Goal: Task Accomplishment & Management: Use online tool/utility

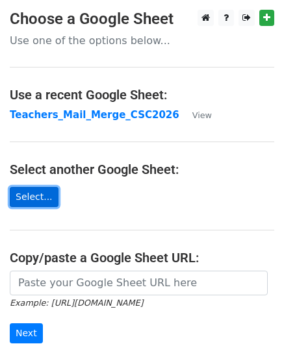
click at [31, 195] on link "Select..." at bounding box center [34, 197] width 49 height 20
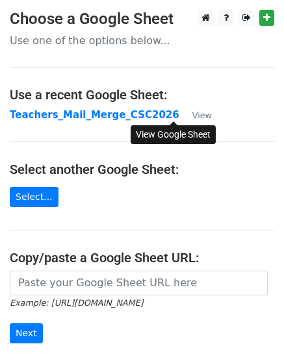
click at [192, 120] on small "View" at bounding box center [201, 115] width 19 height 10
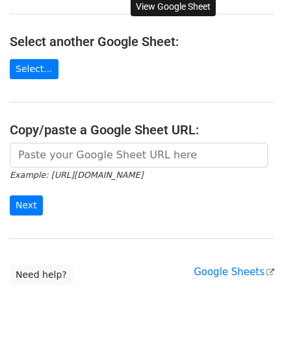
scroll to position [129, 0]
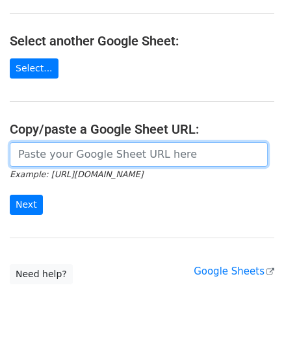
click at [120, 158] on input "url" at bounding box center [139, 154] width 258 height 25
paste input "[URL][DOMAIN_NAME]"
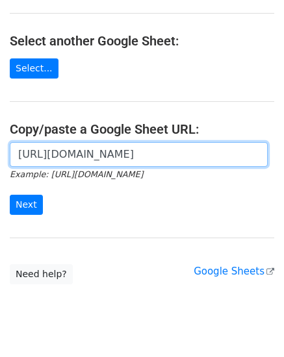
scroll to position [0, 295]
type input "[URL][DOMAIN_NAME]"
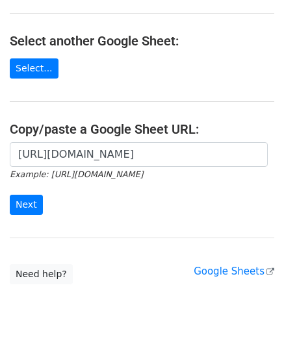
click at [29, 193] on form "[URL][DOMAIN_NAME] Example: [URL][DOMAIN_NAME] Next" at bounding box center [142, 178] width 264 height 73
click at [27, 205] on input "Next" at bounding box center [26, 205] width 33 height 20
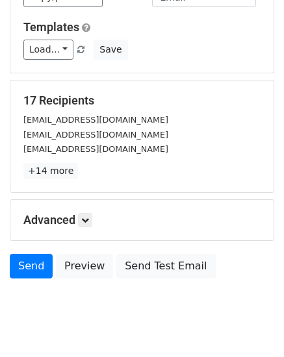
scroll to position [199, 0]
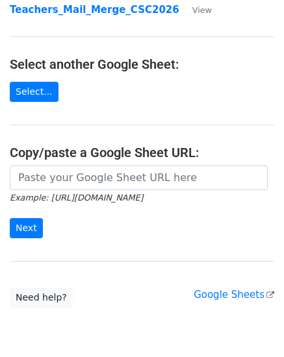
scroll to position [106, 0]
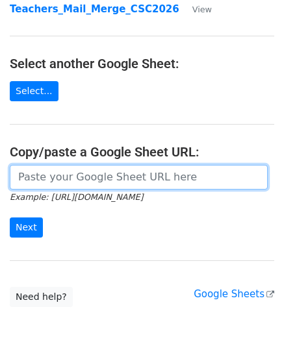
click at [112, 184] on input "url" at bounding box center [139, 177] width 258 height 25
paste input "https://docs.google.com/spreadsheets/d/1PrEsc_33MQuCG2X8_EOK272isi3pDuumVb1xPhJ…"
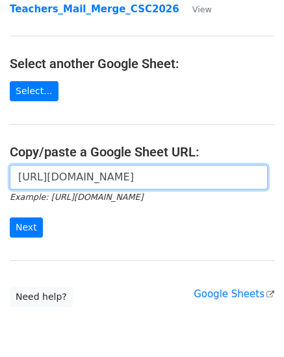
scroll to position [0, 289]
type input "https://docs.google.com/spreadsheets/d/1PrEsc_33MQuCG2X8_EOK272isi3pDuumVb1xPhJ…"
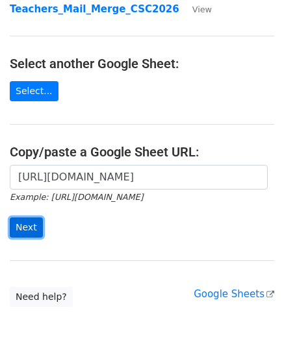
click at [27, 228] on input "Next" at bounding box center [26, 228] width 33 height 20
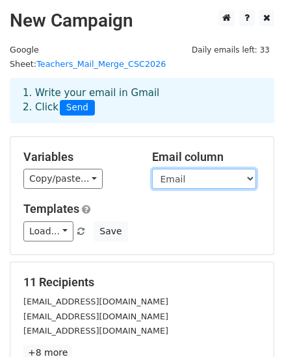
click at [208, 169] on select "Email TeacherName University ResearchTopic Scholarship" at bounding box center [204, 179] width 104 height 20
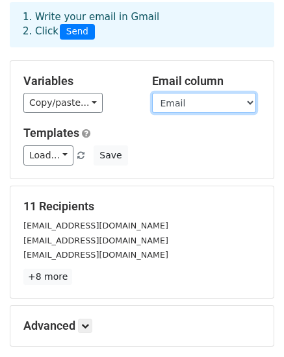
scroll to position [92, 0]
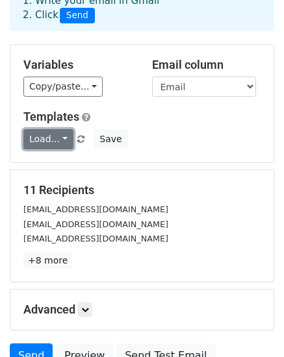
click at [54, 130] on link "Load..." at bounding box center [48, 139] width 50 height 20
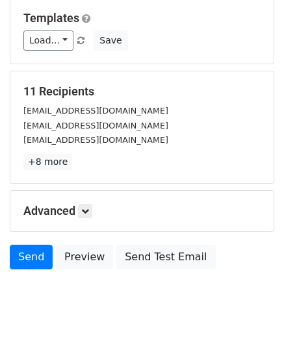
scroll to position [0, 0]
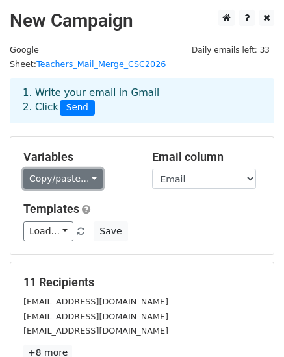
click at [67, 169] on link "Copy/paste..." at bounding box center [62, 179] width 79 height 20
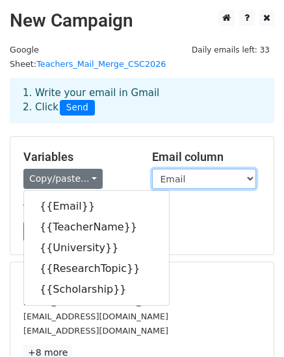
click at [200, 169] on select "Email TeacherName University ResearchTopic Scholarship" at bounding box center [204, 179] width 104 height 20
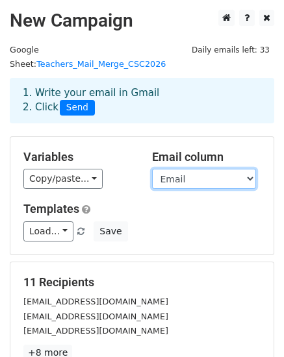
click at [200, 169] on select "Email TeacherName University ResearchTopic Scholarship" at bounding box center [204, 179] width 104 height 20
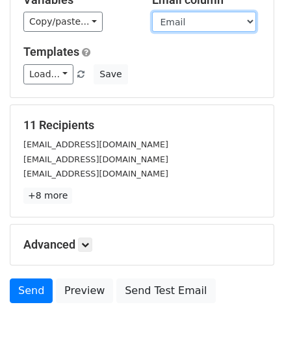
scroll to position [158, 0]
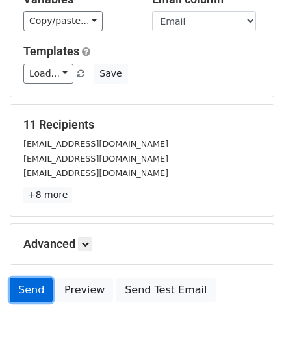
click at [23, 278] on link "Send" at bounding box center [31, 290] width 43 height 25
